Goal: Check status: Check status

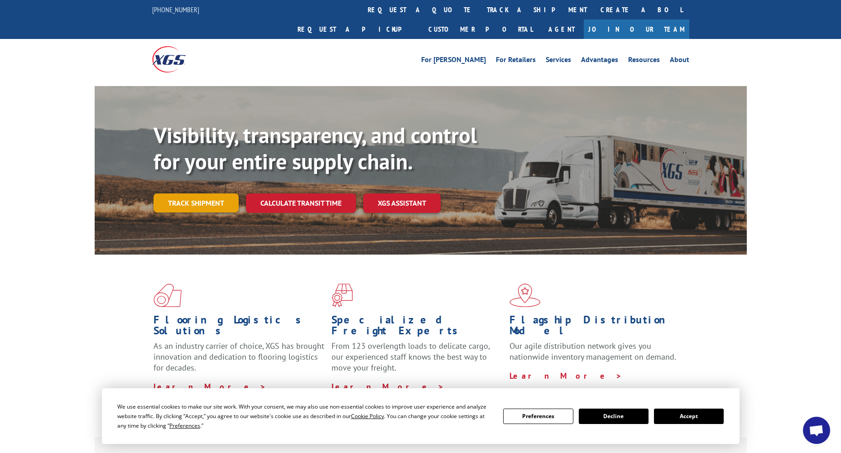
click at [202, 193] on link "Track shipment" at bounding box center [195, 202] width 85 height 19
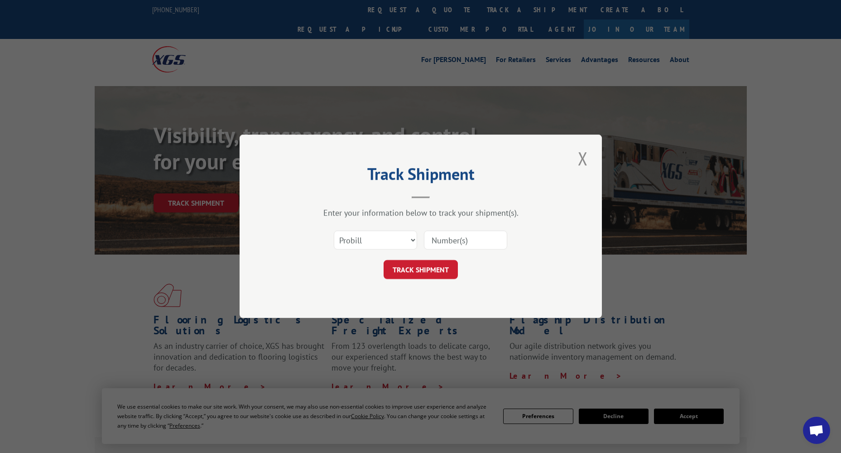
click at [465, 243] on input at bounding box center [465, 240] width 83 height 19
paste input "[GEOGRAPHIC_DATA][PERSON_NAME] 158 293,109 53.9 150 275,506 54.4 0.9 2. [GEOGRA…"
type input "[GEOGRAPHIC_DATA][PERSON_NAME] 158 293,109 53.9 150 275,506 54.4 0.9 2. [GEOGRA…"
click at [382, 244] on select "Select category... Probill BOL PO" at bounding box center [375, 240] width 83 height 19
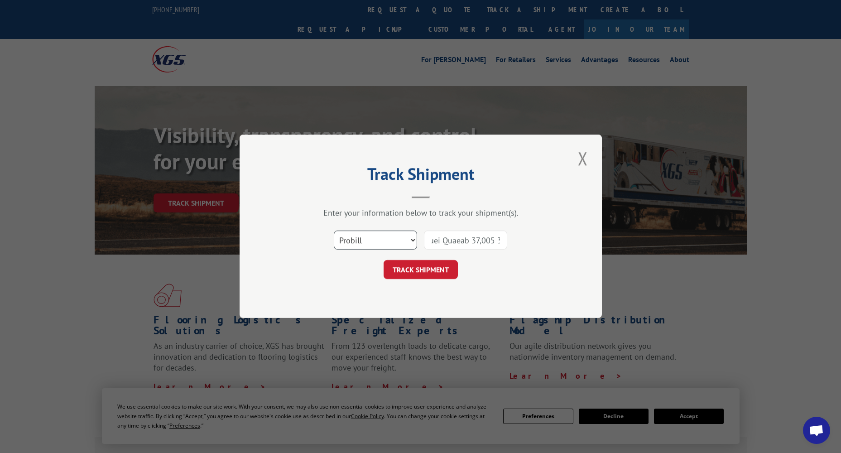
scroll to position [0, 0]
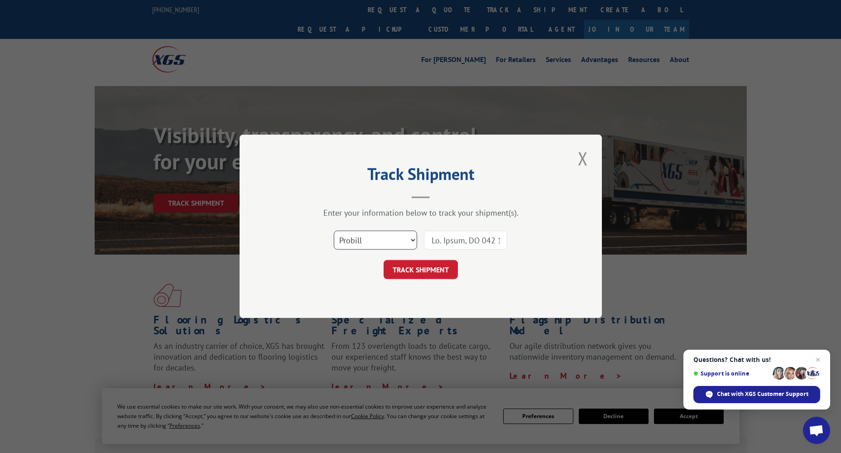
select select "bol"
click at [334, 231] on select "Select category... Probill BOL PO" at bounding box center [375, 240] width 83 height 19
click at [484, 239] on input at bounding box center [465, 240] width 83 height 19
paste input "5950755"
type input "5950755"
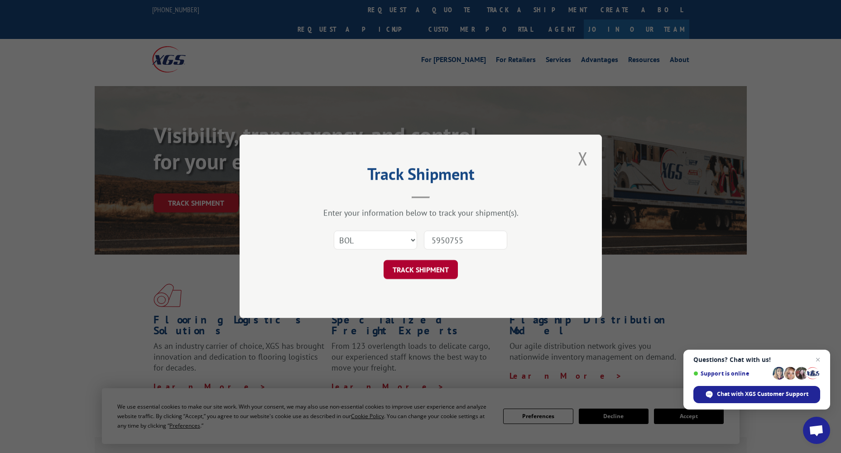
click at [432, 274] on button "TRACK SHIPMENT" at bounding box center [421, 269] width 74 height 19
